Goal: Navigation & Orientation: Find specific page/section

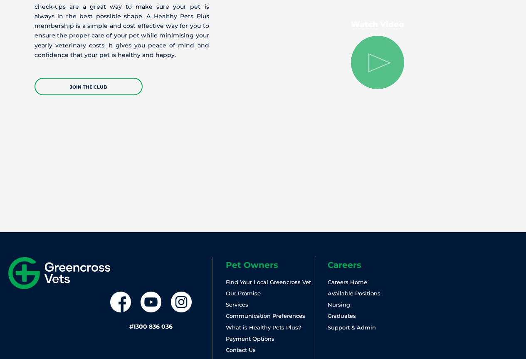
scroll to position [1755, 0]
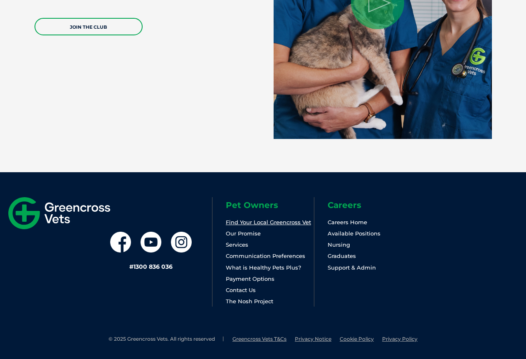
click at [257, 224] on link "Find Your Local Greencross Vet" at bounding box center [268, 222] width 85 height 7
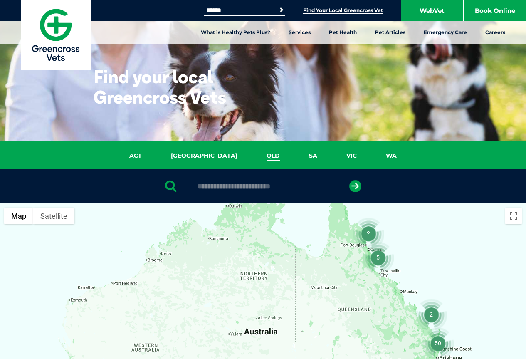
click at [252, 157] on link "QLD" at bounding box center [273, 156] width 42 height 10
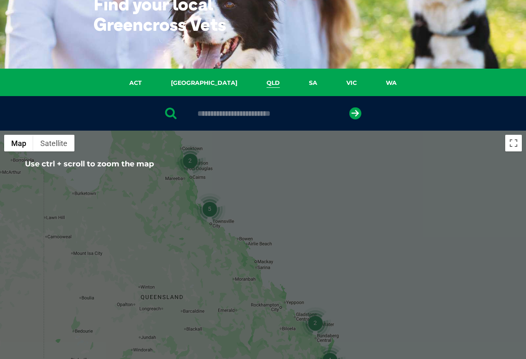
scroll to position [66, 0]
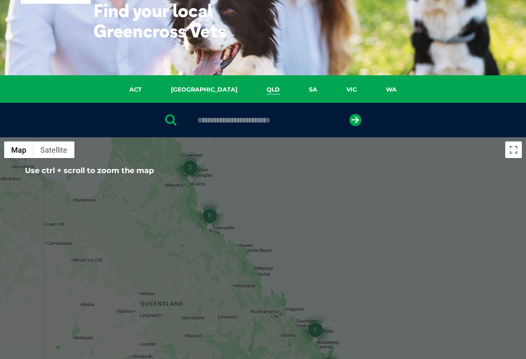
click at [187, 169] on img "2" at bounding box center [190, 167] width 32 height 32
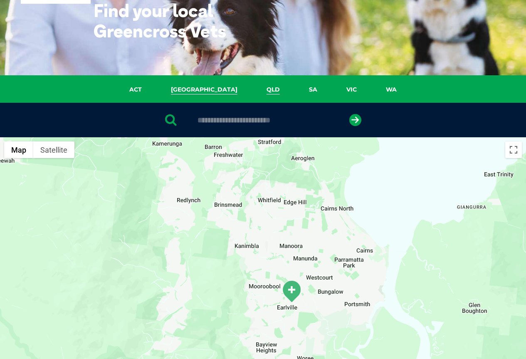
drag, startPoint x: 232, startPoint y: 214, endPoint x: 202, endPoint y: 87, distance: 130.2
click at [202, 87] on section "ACT NSW QLD SA VIC WA ← Move left → Move right ↑ Move up ↓ Move down + Zoom in …" at bounding box center [263, 362] width 526 height 574
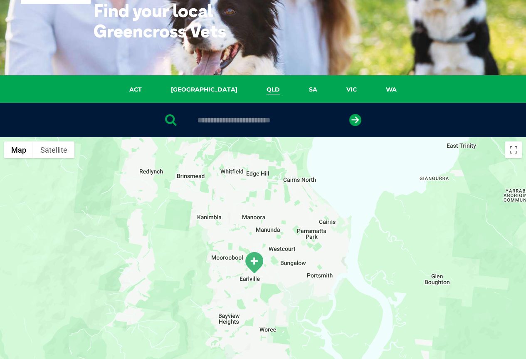
drag, startPoint x: 260, startPoint y: 225, endPoint x: 213, endPoint y: 172, distance: 70.6
click at [213, 172] on div "To navigate, press the arrow keys." at bounding box center [263, 297] width 526 height 321
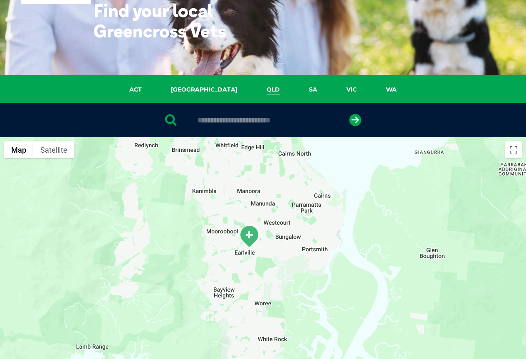
click at [251, 239] on img "Earlville" at bounding box center [248, 236] width 21 height 23
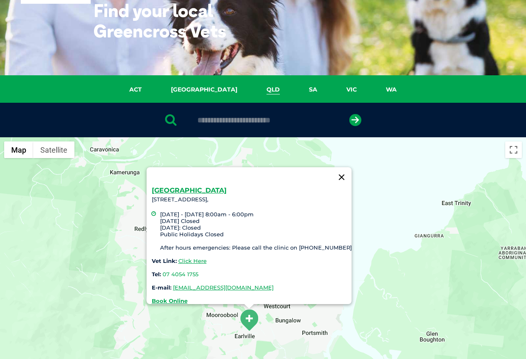
click at [331, 173] on button "Close" at bounding box center [341, 177] width 20 height 20
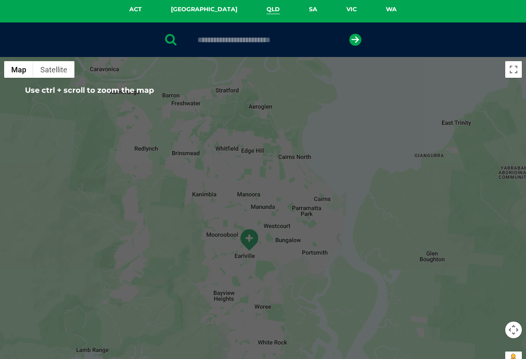
scroll to position [108, 0]
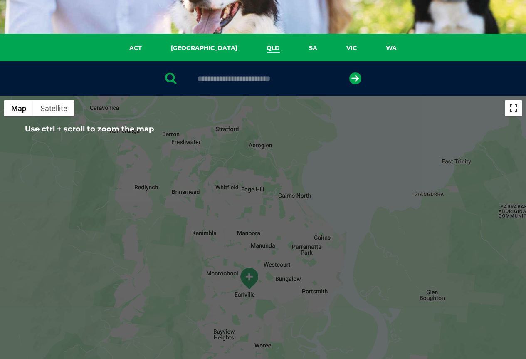
click at [514, 115] on button "Toggle fullscreen view" at bounding box center [513, 108] width 17 height 17
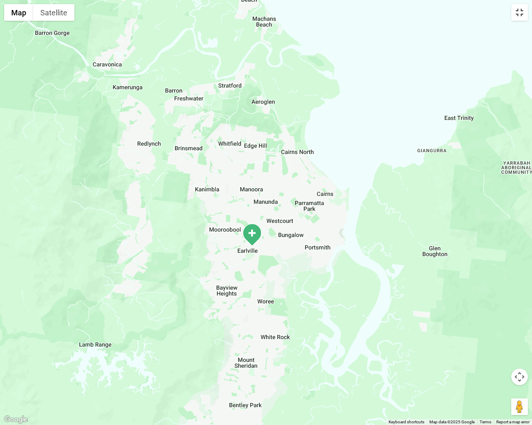
click at [520, 15] on button "Toggle fullscreen view" at bounding box center [519, 12] width 17 height 17
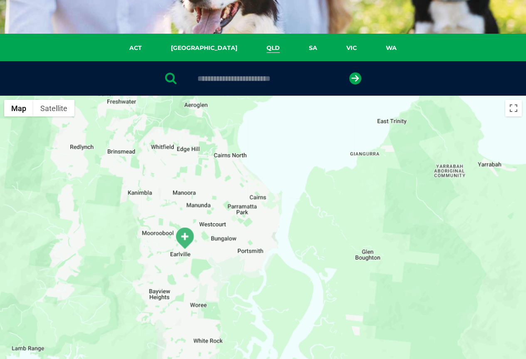
drag, startPoint x: 427, startPoint y: 243, endPoint x: 352, endPoint y: 184, distance: 96.1
click at [349, 177] on div at bounding box center [263, 256] width 526 height 321
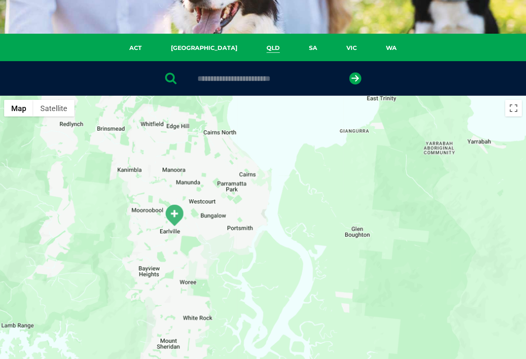
click at [489, 299] on div at bounding box center [263, 256] width 526 height 321
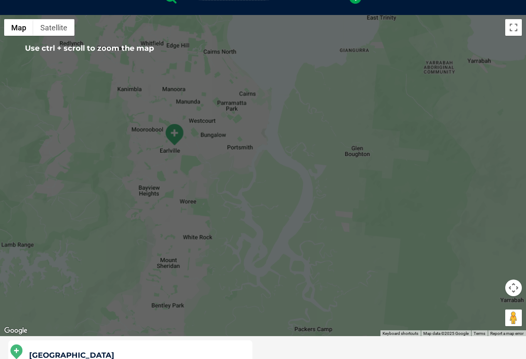
scroll to position [191, 0]
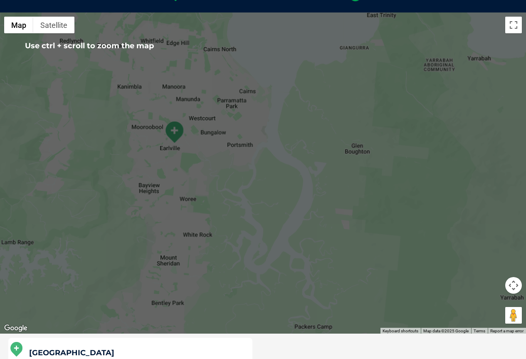
click at [512, 288] on button "Map camera controls" at bounding box center [513, 285] width 17 height 17
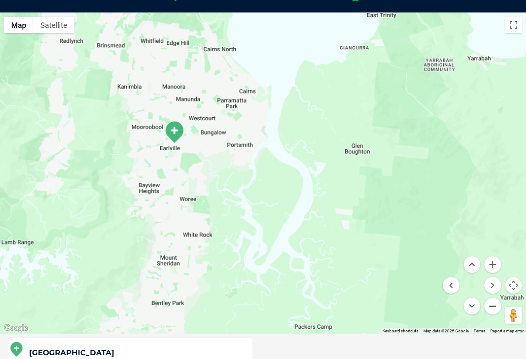
click at [491, 309] on button "Zoom out" at bounding box center [492, 305] width 17 height 17
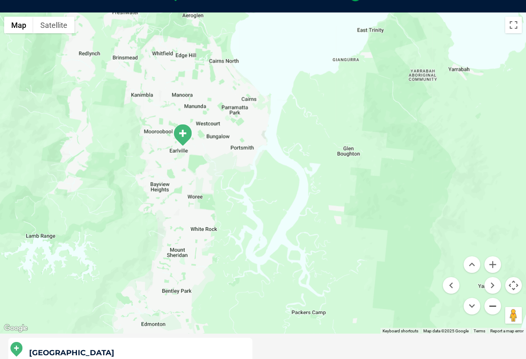
click at [491, 309] on button "Zoom out" at bounding box center [492, 305] width 17 height 17
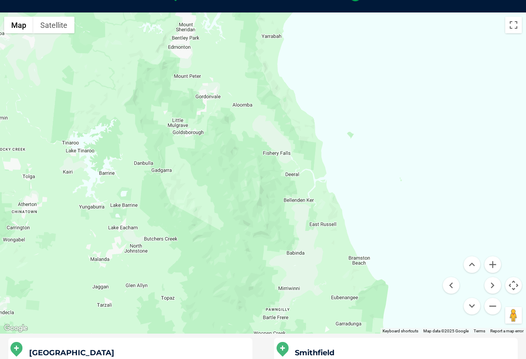
drag, startPoint x: 285, startPoint y: 226, endPoint x: 231, endPoint y: 58, distance: 177.1
click at [231, 58] on div at bounding box center [263, 172] width 526 height 321
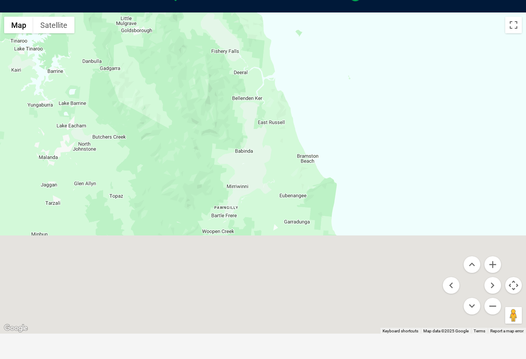
drag, startPoint x: 278, startPoint y: 219, endPoint x: 217, endPoint y: 81, distance: 151.0
click at [217, 83] on div at bounding box center [263, 172] width 526 height 321
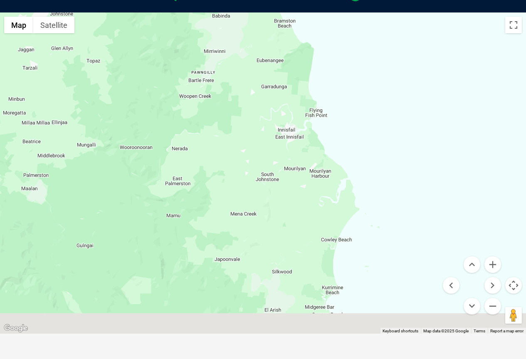
drag, startPoint x: 271, startPoint y: 187, endPoint x: 266, endPoint y: 54, distance: 133.1
click at [263, 59] on div at bounding box center [263, 172] width 526 height 321
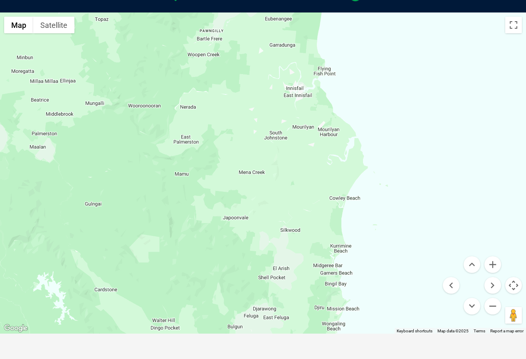
drag, startPoint x: 261, startPoint y: 208, endPoint x: 257, endPoint y: 102, distance: 106.4
click at [257, 102] on div at bounding box center [263, 172] width 526 height 321
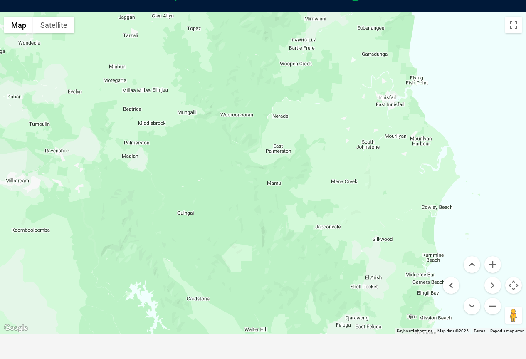
drag, startPoint x: 267, startPoint y: 146, endPoint x: 371, endPoint y: 306, distance: 191.1
click at [376, 299] on div at bounding box center [263, 172] width 526 height 321
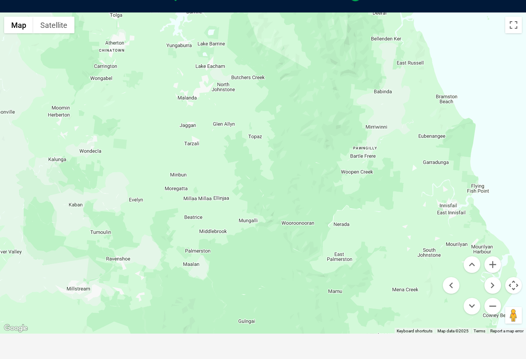
drag, startPoint x: 354, startPoint y: 215, endPoint x: 365, endPoint y: 369, distance: 153.7
click at [365, 358] on html "Greencross Vets Search for: Search Find Your Local Greencross Vet WebVet Book O…" at bounding box center [263, 359] width 526 height 1101
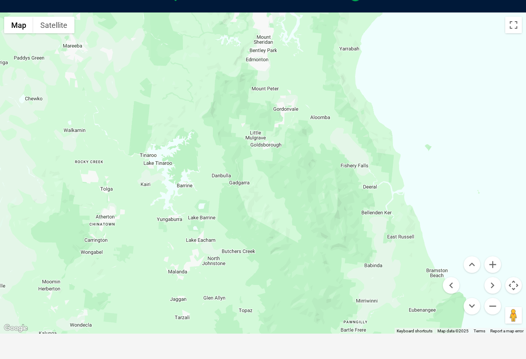
drag, startPoint x: 382, startPoint y: 243, endPoint x: 347, endPoint y: 375, distance: 135.9
click at [347, 358] on html "Greencross Vets Search for: Search Find Your Local Greencross Vet WebVet Book O…" at bounding box center [263, 359] width 526 height 1101
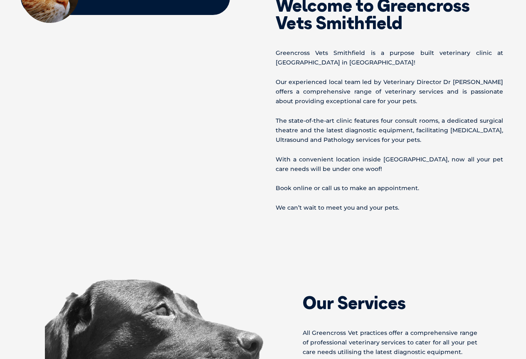
scroll to position [291, 0]
